Goal: Task Accomplishment & Management: Use online tool/utility

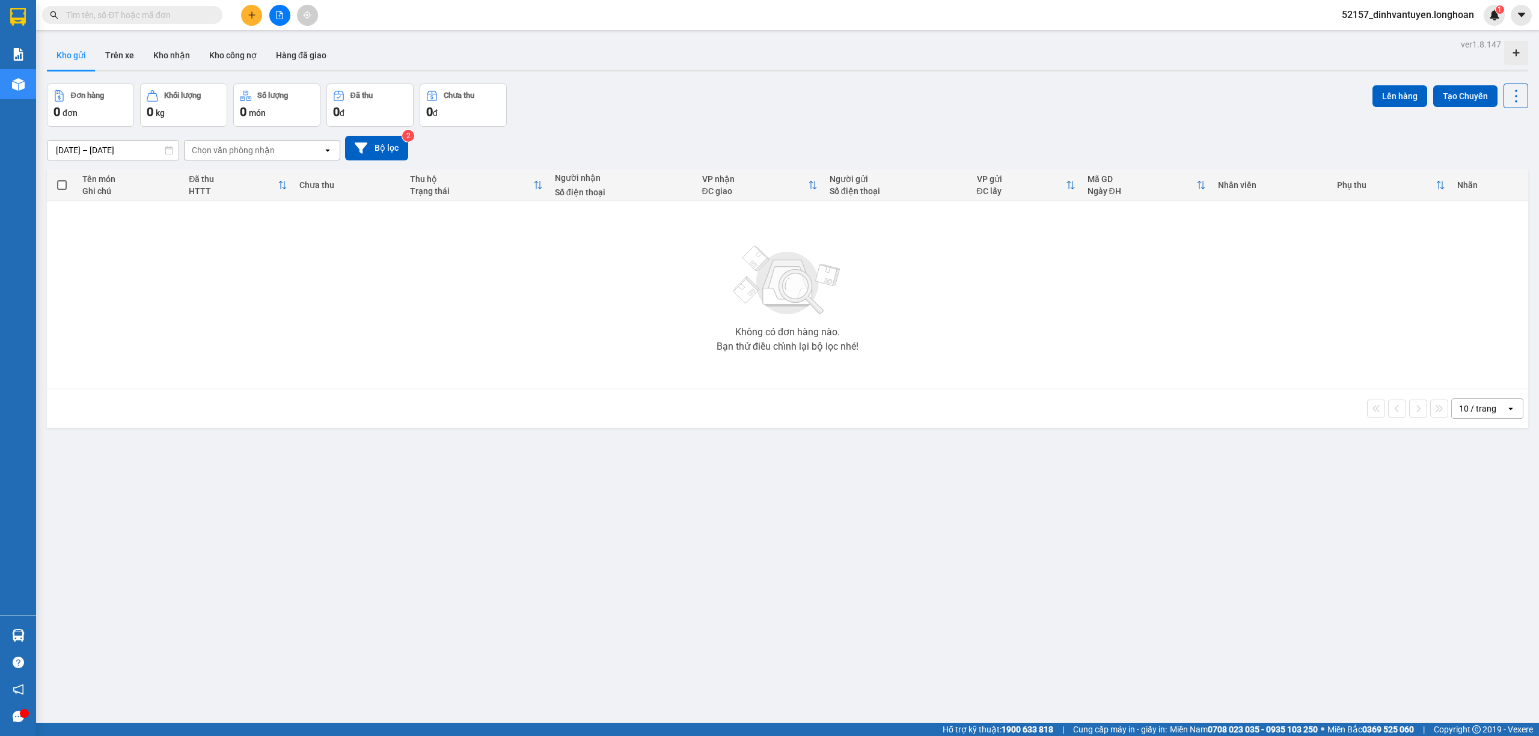
click at [182, 17] on input "text" at bounding box center [137, 14] width 142 height 13
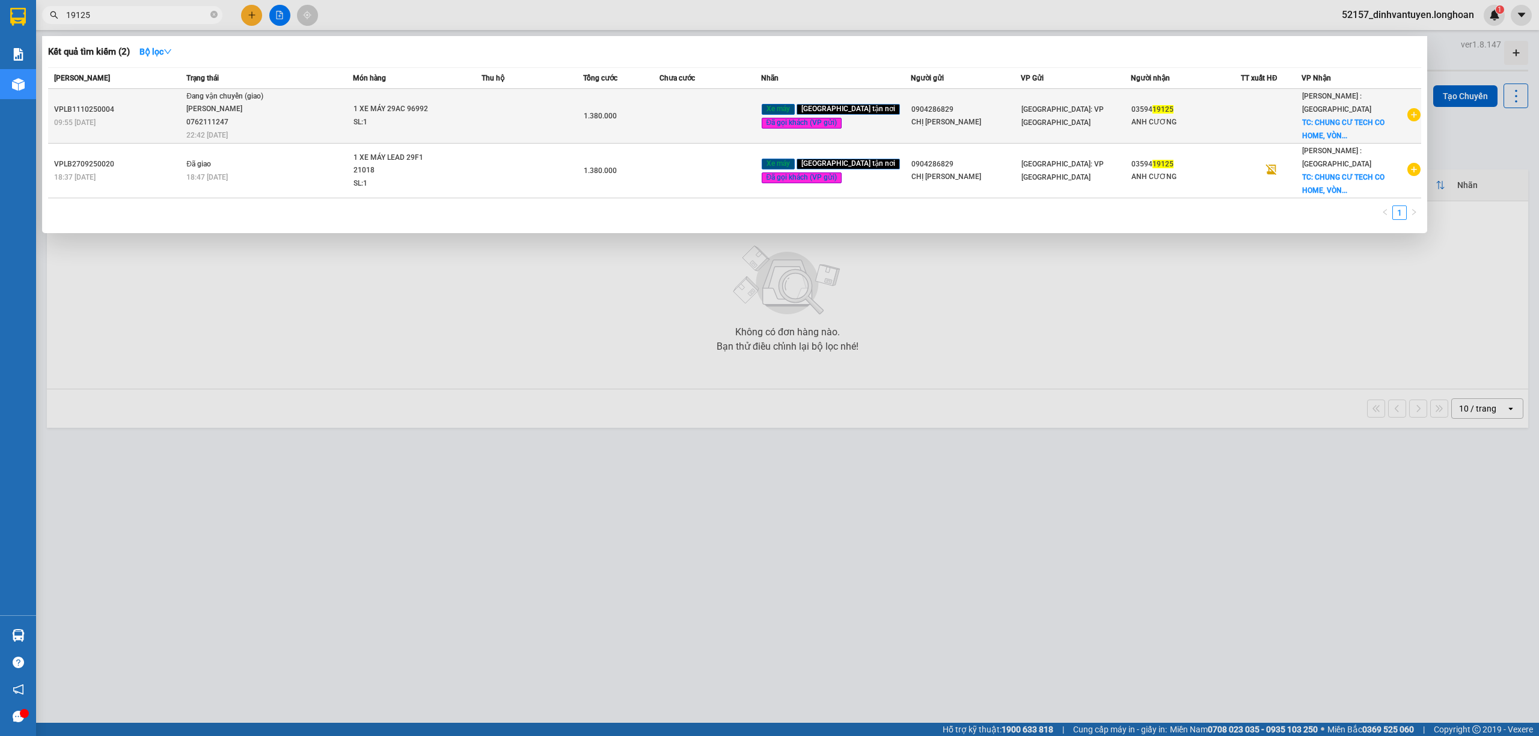
type input "19125"
click at [368, 103] on div "1 XE MÁY 29AC 96992" at bounding box center [398, 109] width 90 height 13
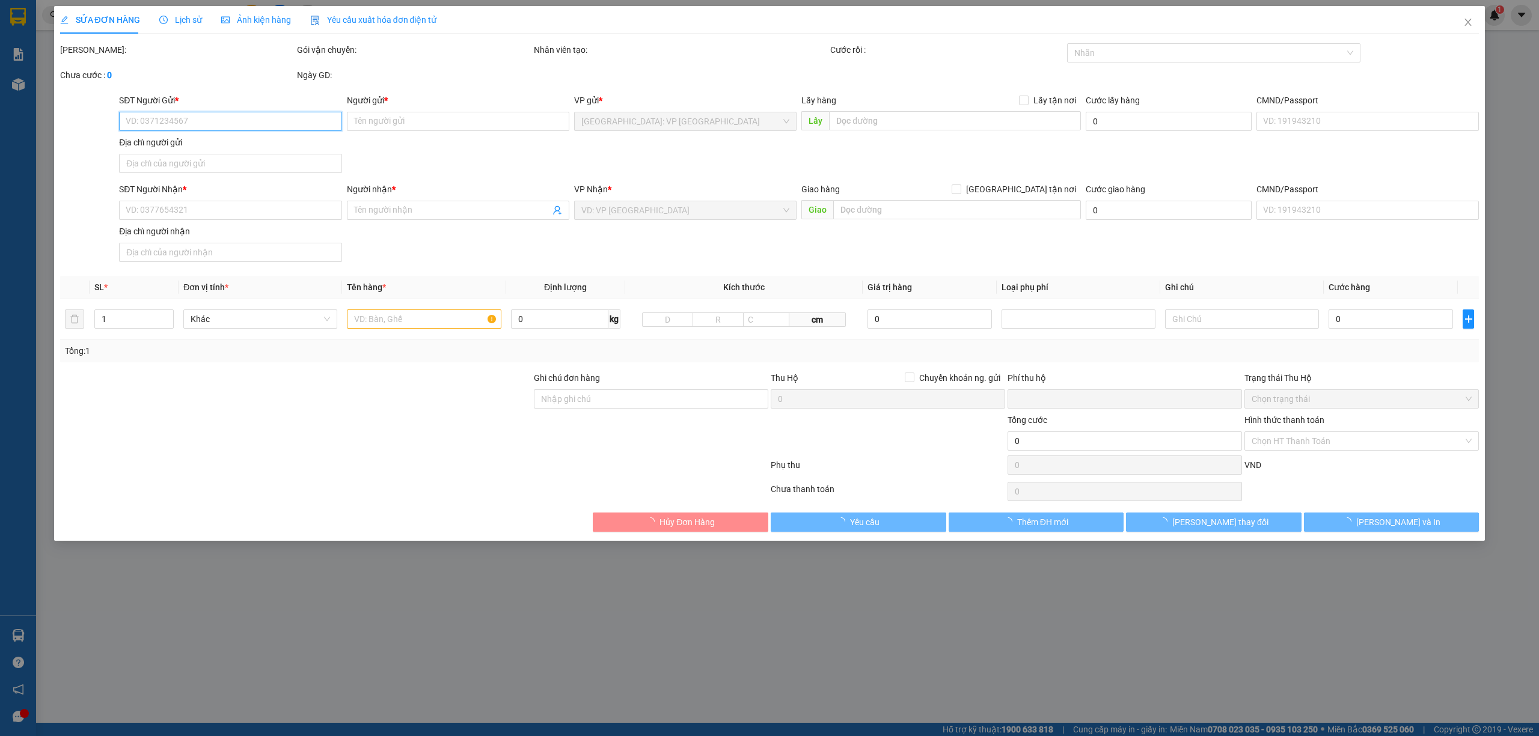
type input "0904286829"
type input "CHỊ ÁNH"
type input "0359419125"
type input "ANH CƯƠNG"
checkbox input "true"
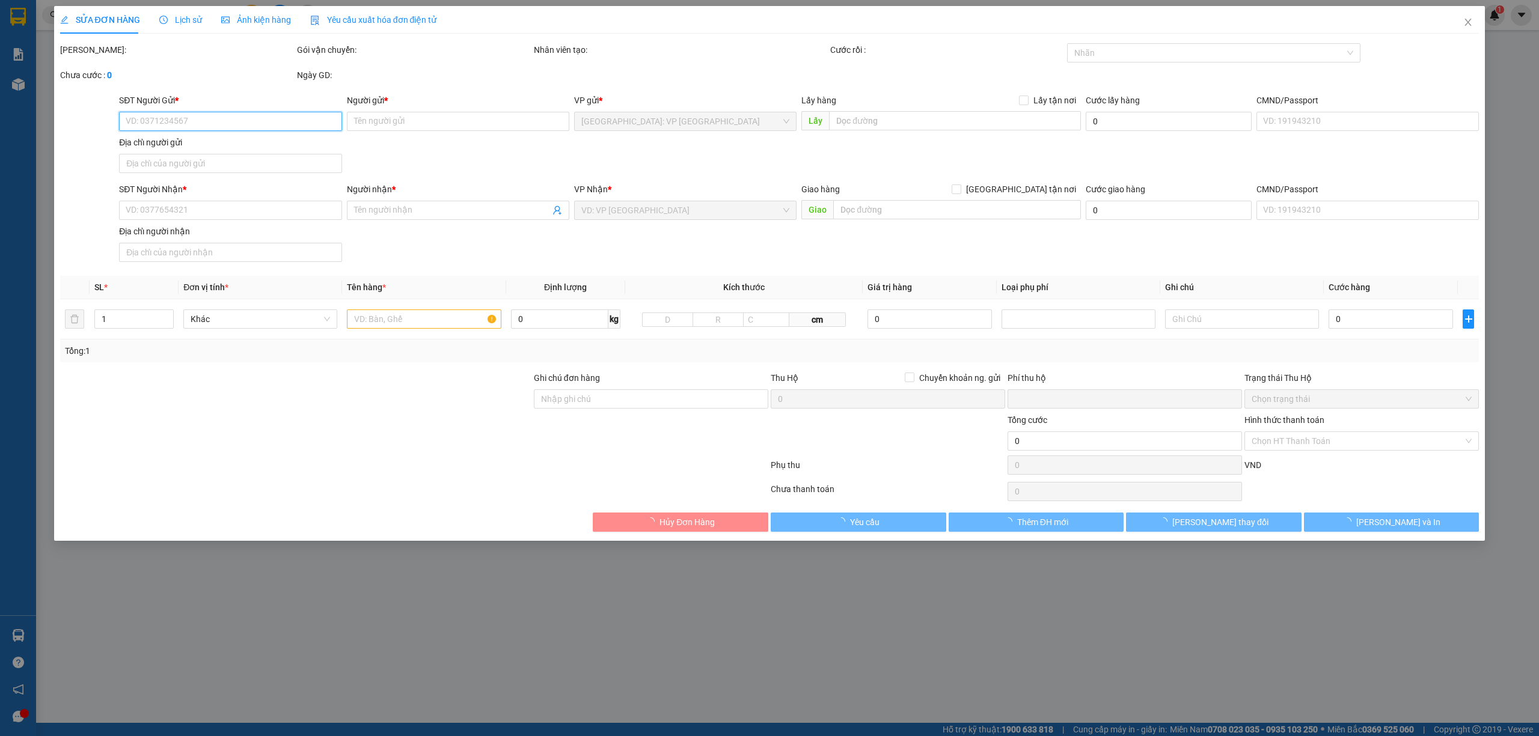
type input "CHUNG CƯ TECH CO HOME, VÒNG XOAY AN PHÚ, ĐƯỜNG DT743, THUẬN AN, BÌNH DƯƠNG"
type input "CÓ CHÌA KHÓA QUẤN TAY LÁI, CÓ GIẤY TỜ VÀ GƯƠNG ĐỂ CỐP XE"
type input "0"
type input "1.380.000"
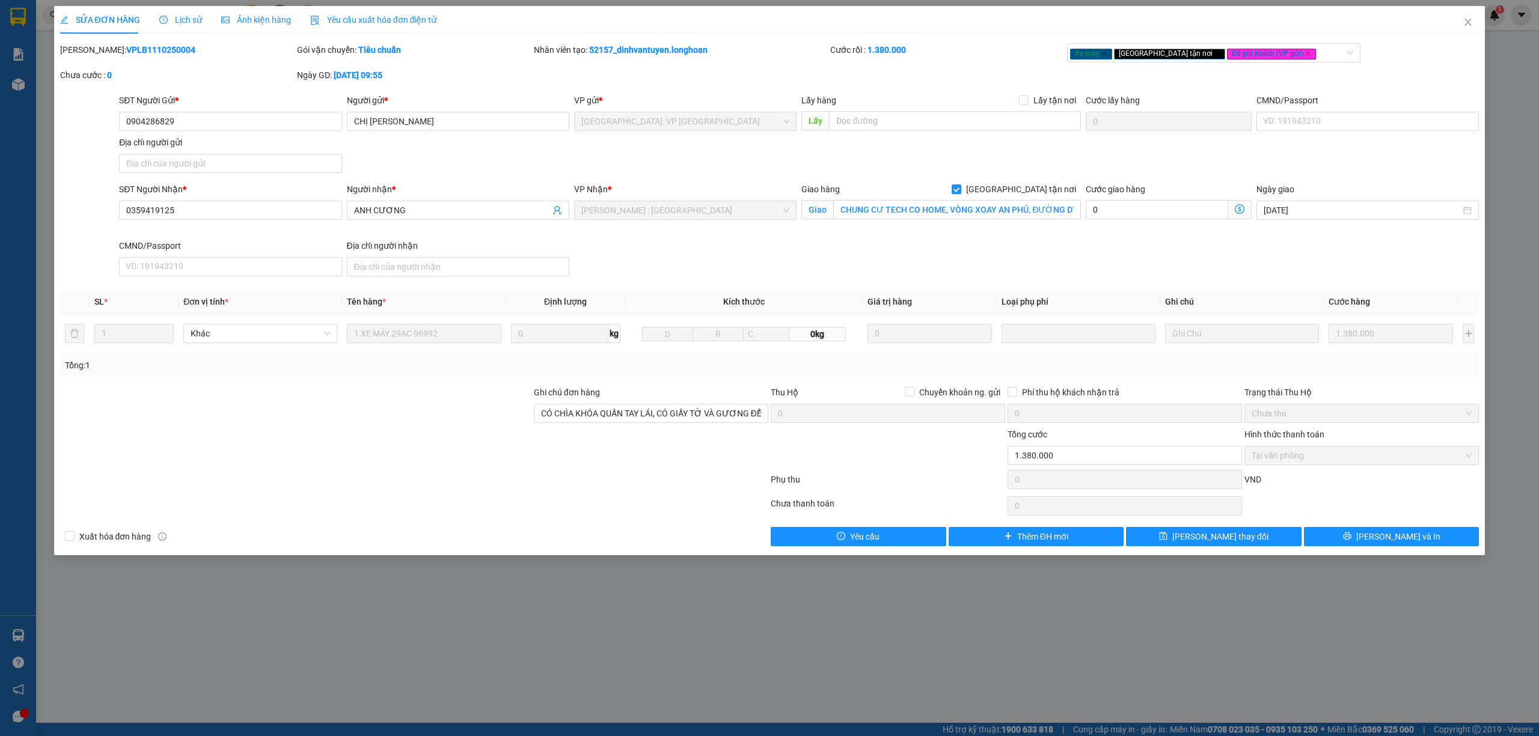
click at [186, 19] on span "Lịch sử" at bounding box center [180, 20] width 43 height 10
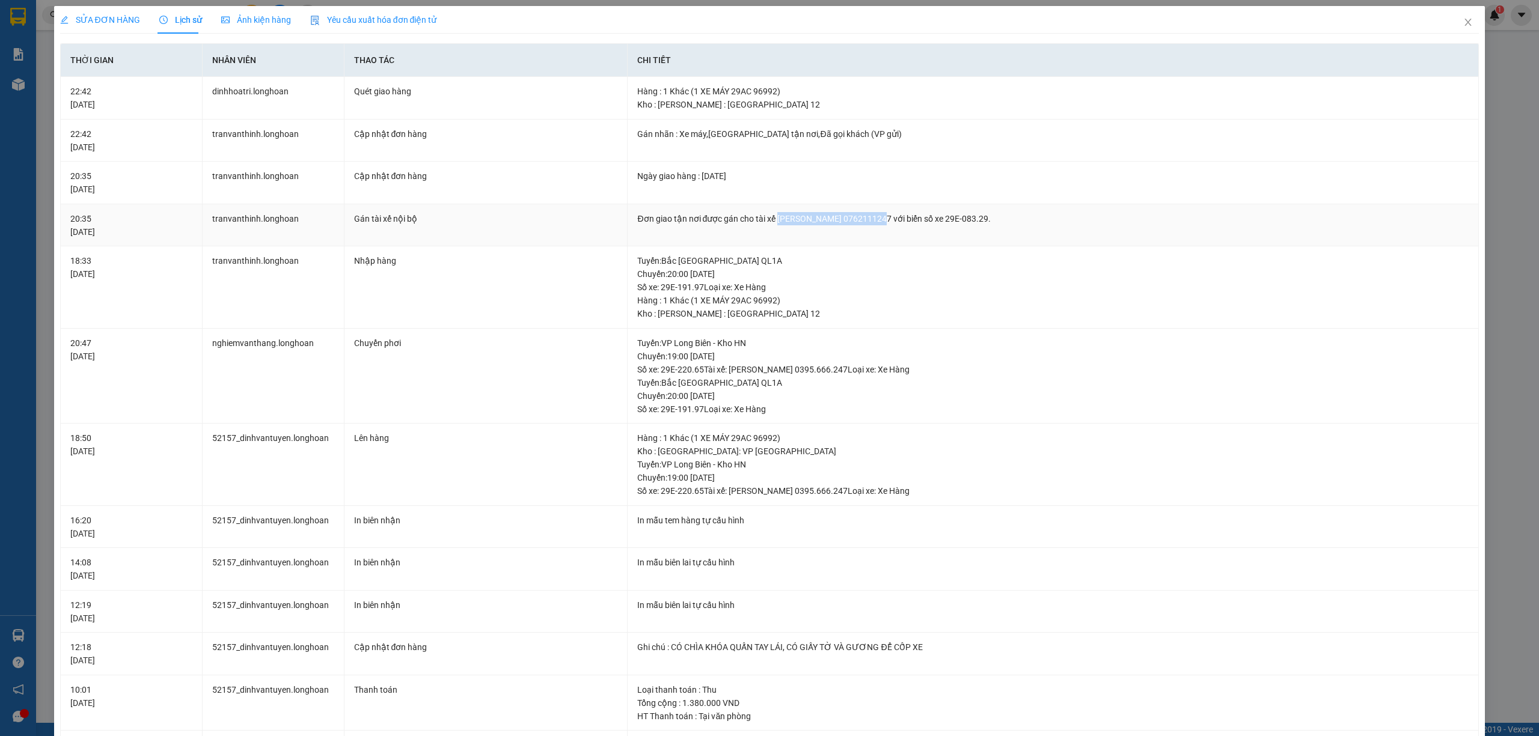
drag, startPoint x: 772, startPoint y: 217, endPoint x: 873, endPoint y: 217, distance: 101.6
click at [873, 217] on div "Đơn giao tận nơi được gán cho tài xế ĐINH HÒA TRÍ 0762111247 với biển số xe 29E…" at bounding box center [1052, 218] width 831 height 13
copy div "ĐINH HÒA TRÍ 0762111247"
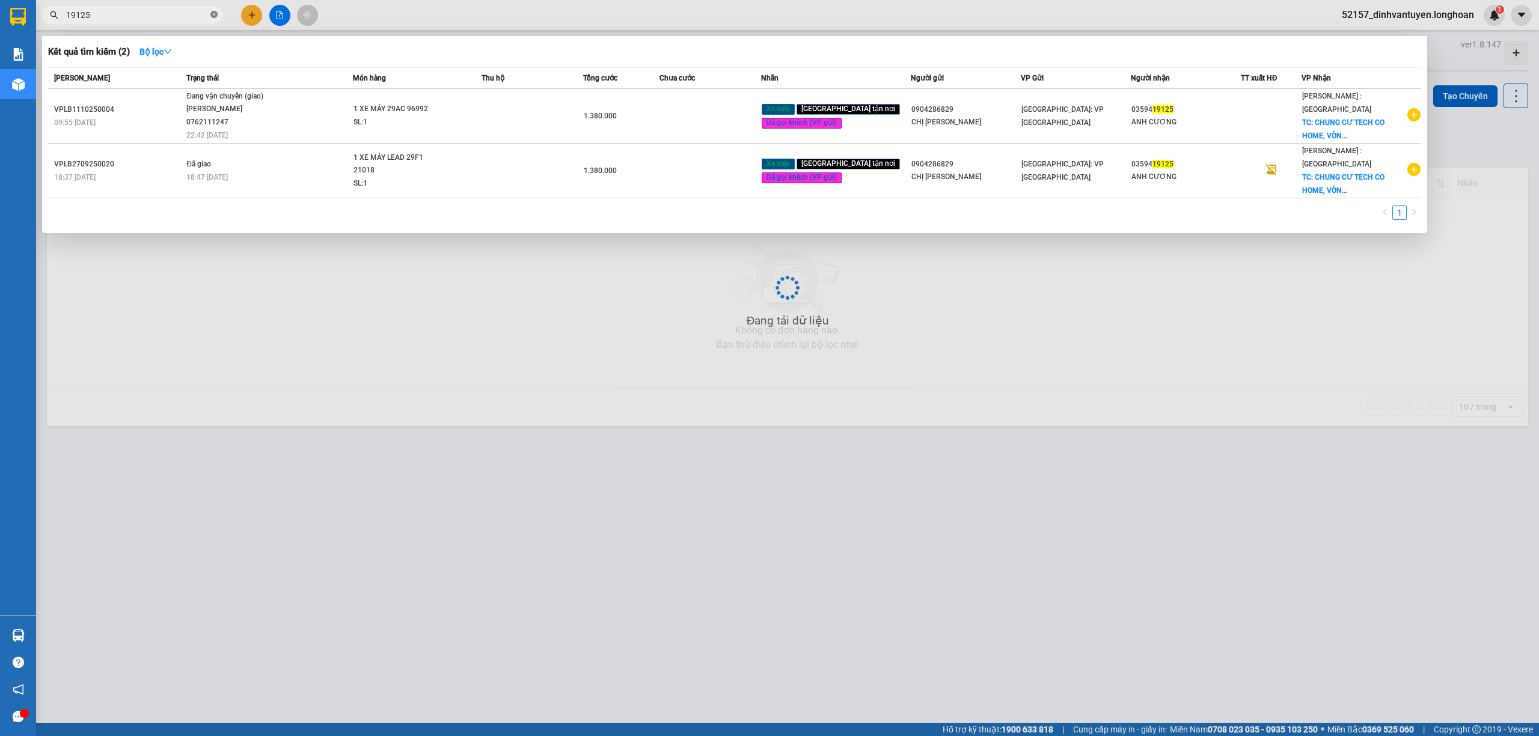
click at [210, 14] on icon "close-circle" at bounding box center [213, 14] width 7 height 7
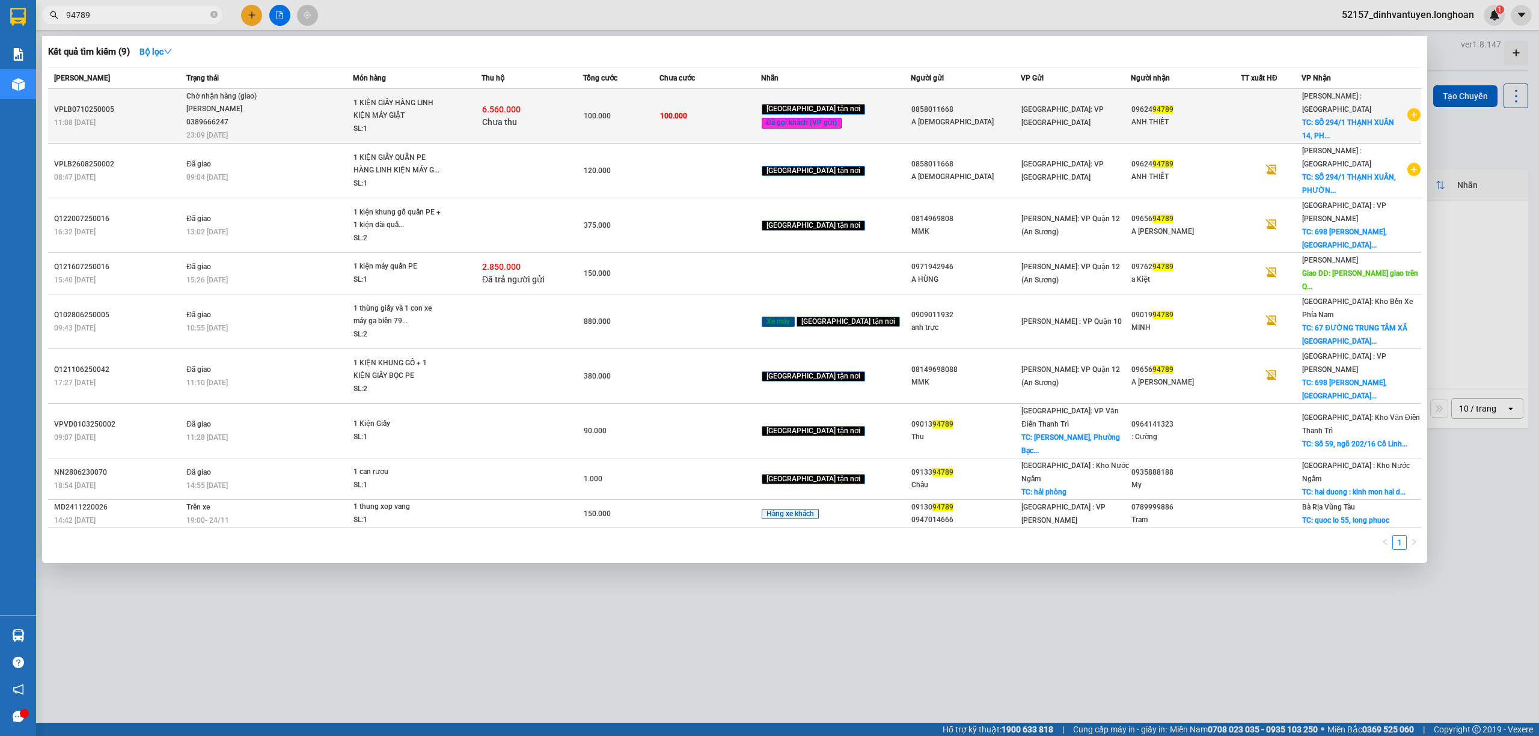
type input "94789"
click at [468, 126] on span "1 KIỆN GIẤY HÀNG LINH KIỆN MÁY GIẶT SL: 1" at bounding box center [416, 116] width 127 height 39
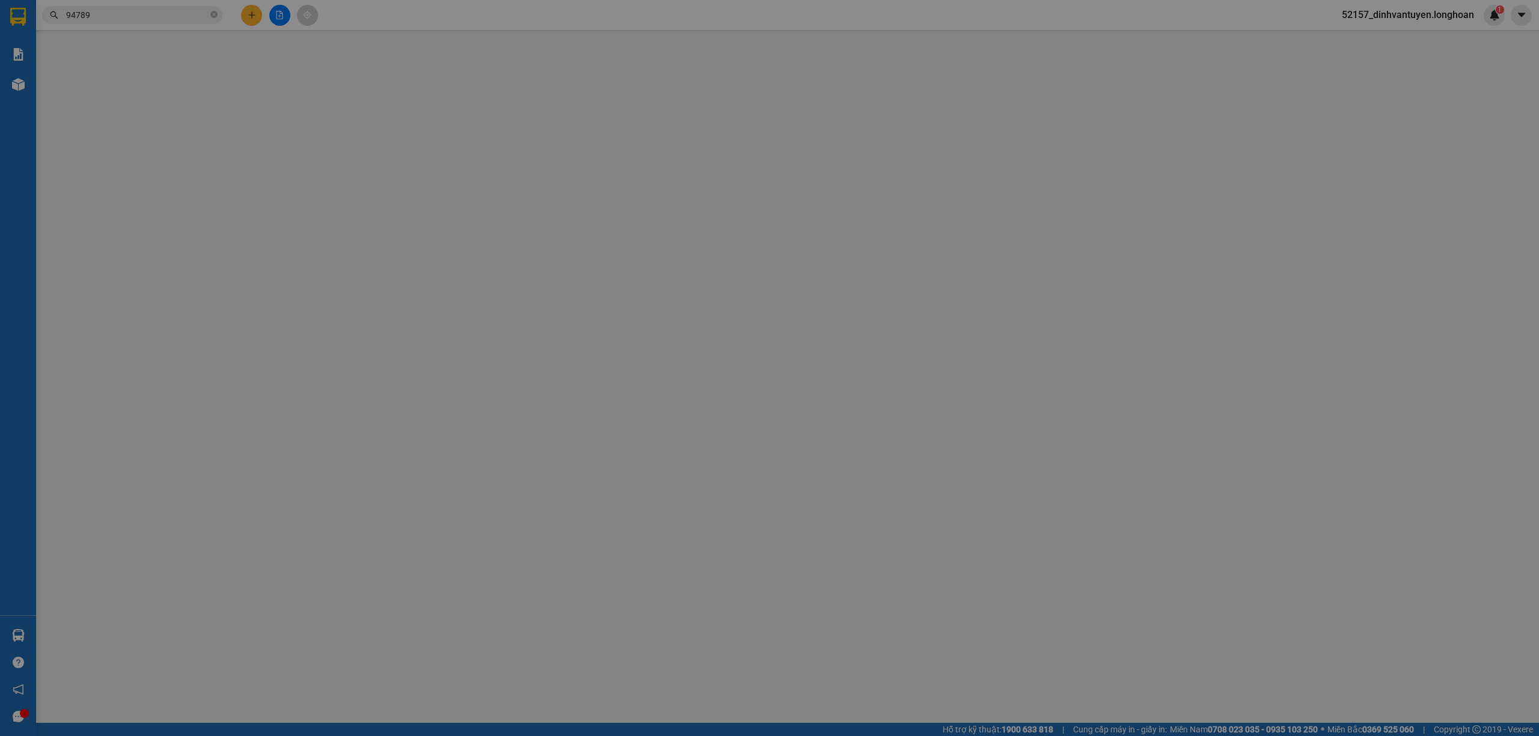
type input "0858011668"
type input "A SÂM"
type input "0962494789"
type input "ANH THIẾT"
checkbox input "true"
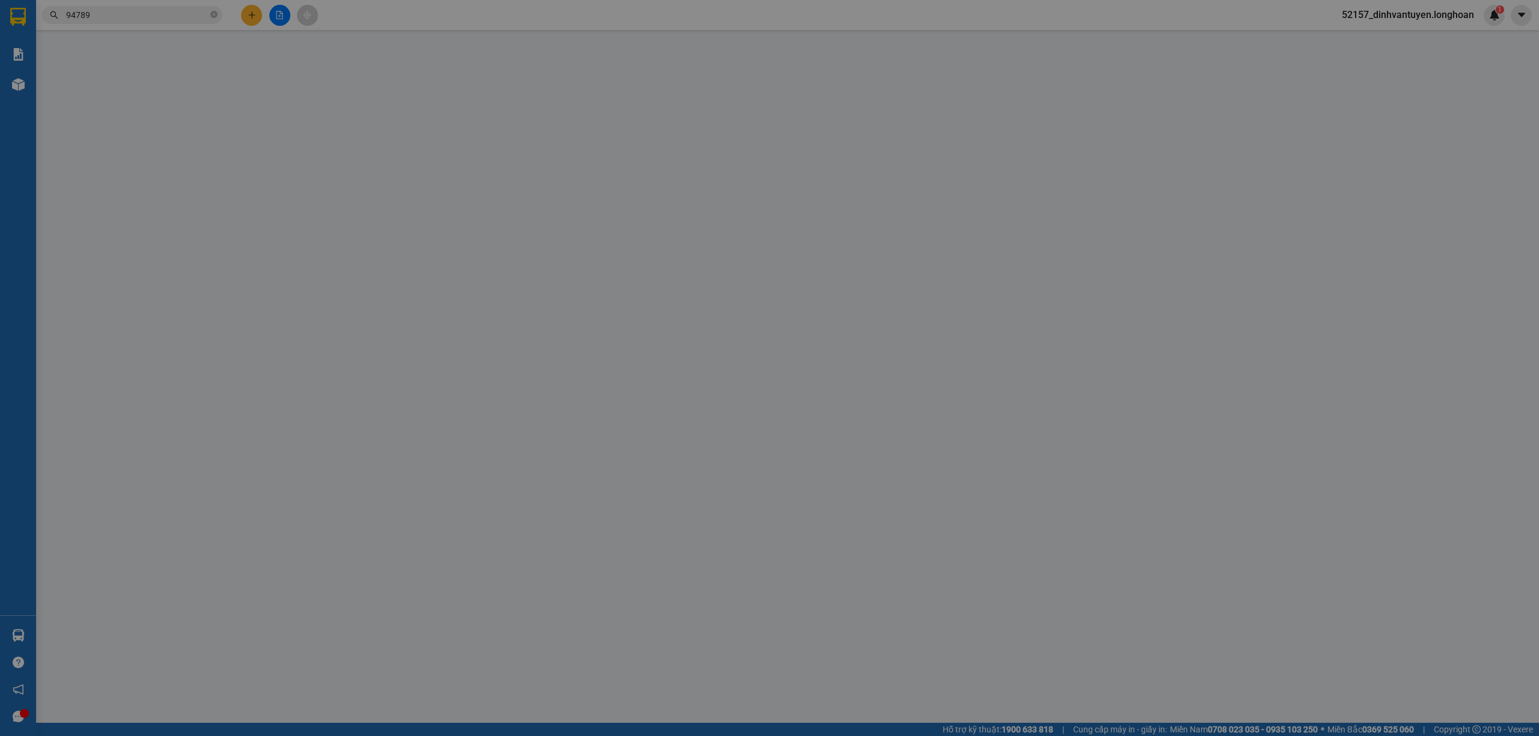
type input "SỐ 294/1 THẠNH XUÂN 14, PHƯỜNG THẠNH XUÂN, QUẬN 12, HCM"
type input "100.000"
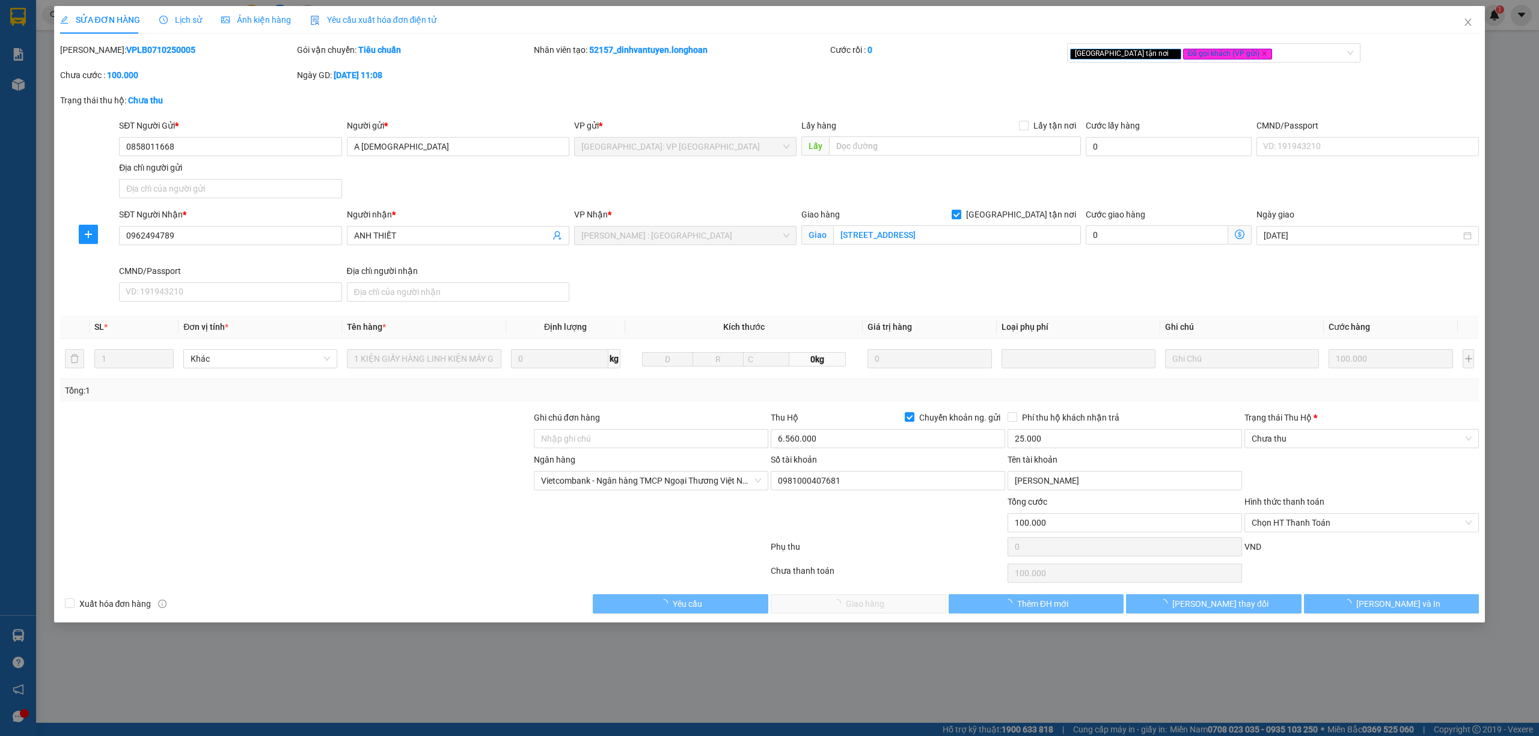
click at [183, 17] on span "Lịch sử" at bounding box center [180, 20] width 43 height 10
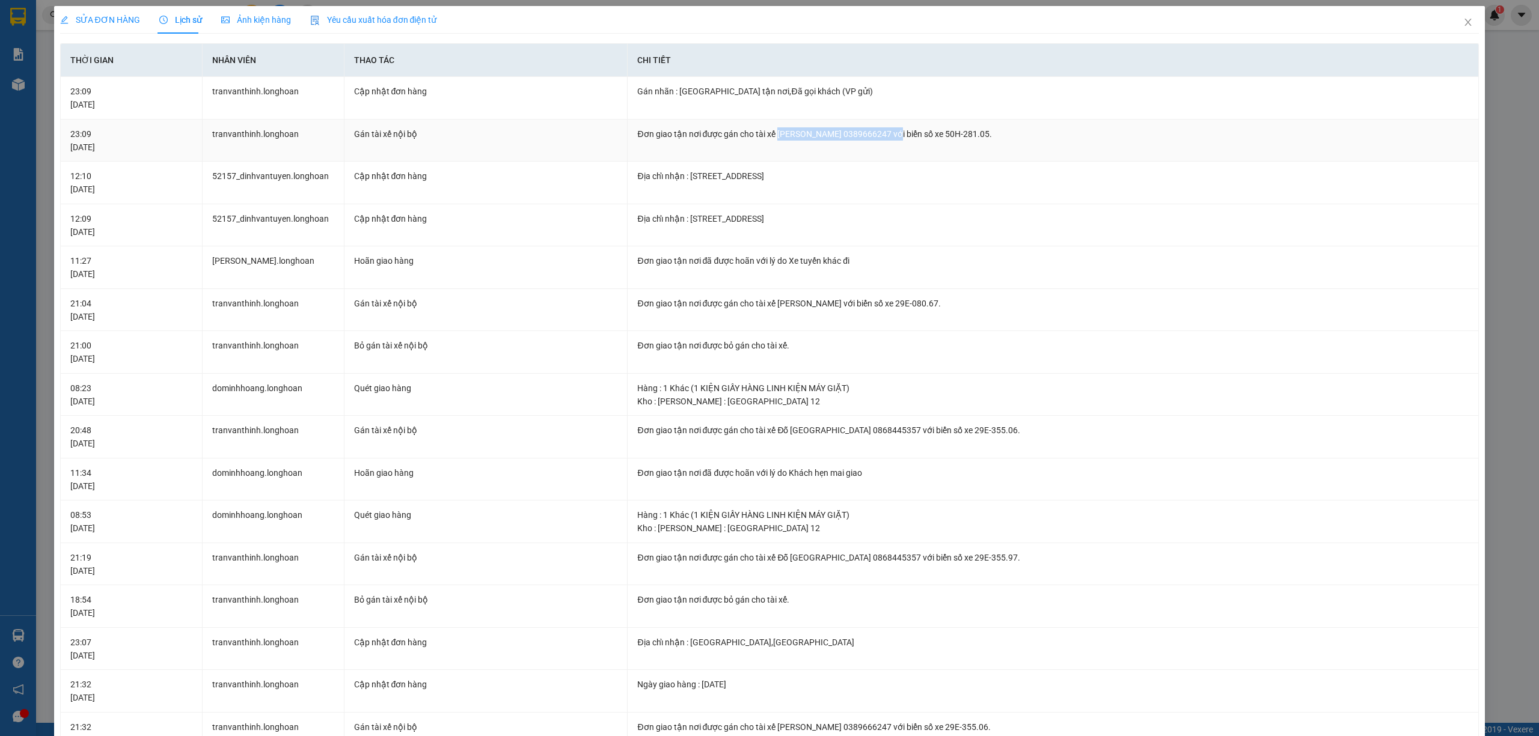
drag, startPoint x: 772, startPoint y: 130, endPoint x: 905, endPoint y: 135, distance: 132.3
click at [905, 135] on div "Đơn giao tận nơi được gán cho tài xế TRƯƠNG DUY DƯƠNG 0389666247 với biển số xe…" at bounding box center [1052, 133] width 831 height 13
copy div "TRƯƠNG DUY DƯƠNG 0389666247"
